Goal: Navigation & Orientation: Find specific page/section

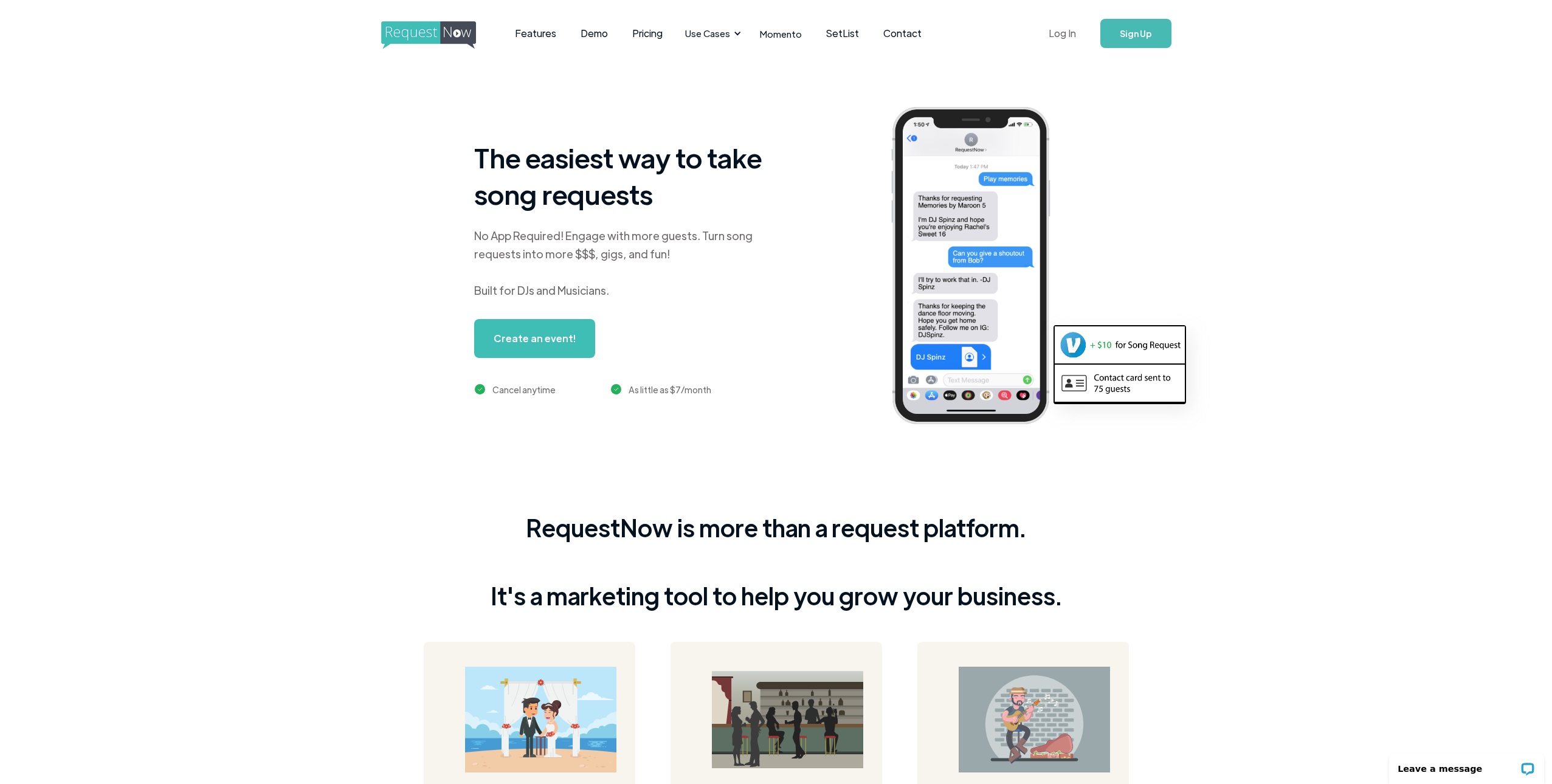
click at [1076, 35] on link "Log In" at bounding box center [1063, 34] width 52 height 43
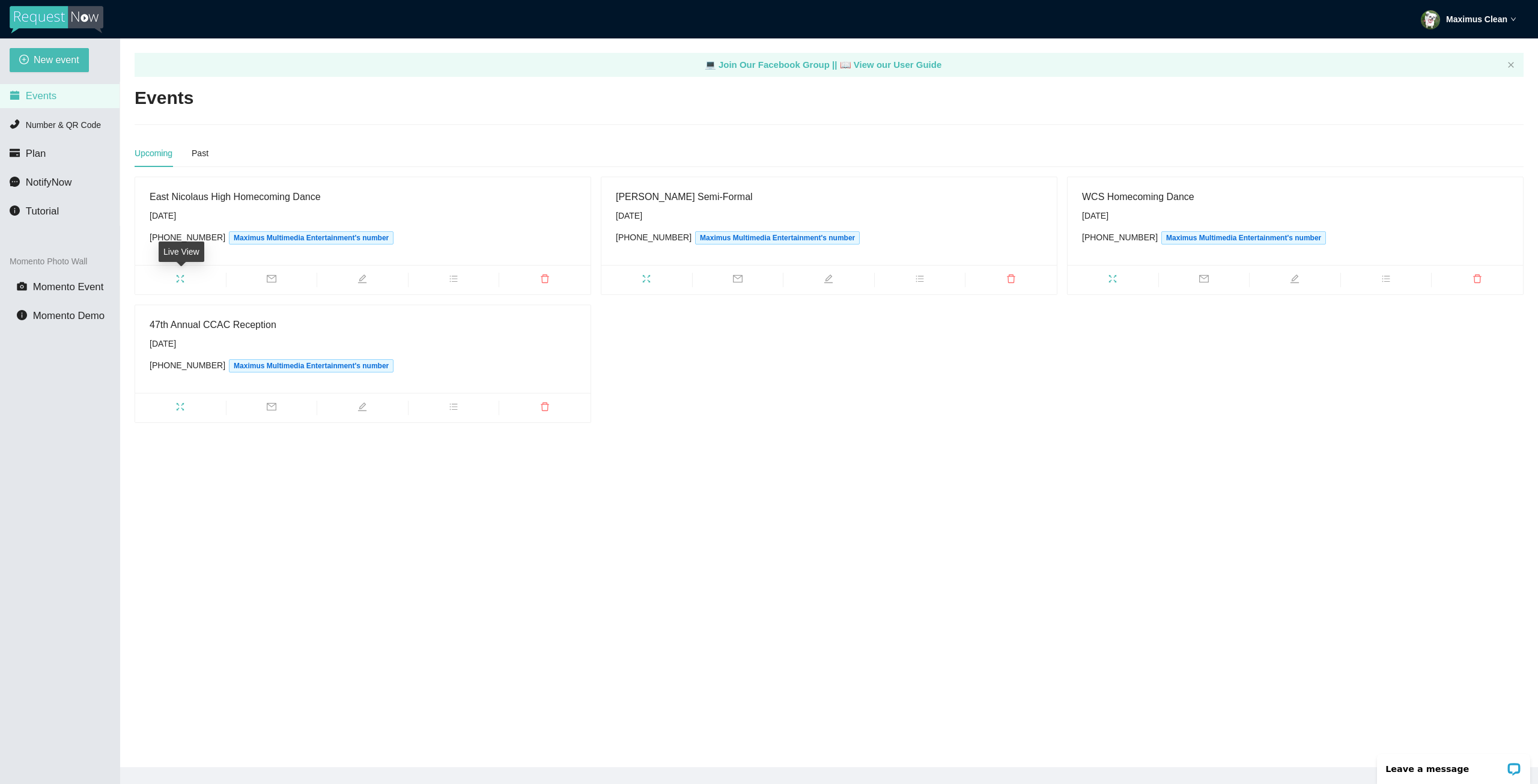
click at [178, 277] on icon "fullscreen" at bounding box center [180, 278] width 10 height 10
click at [646, 280] on icon "fullscreen" at bounding box center [646, 278] width 10 height 10
click at [1112, 281] on icon "fullscreen" at bounding box center [1112, 278] width 10 height 10
click at [178, 405] on icon "fullscreen" at bounding box center [180, 406] width 10 height 10
